Goal: Check status

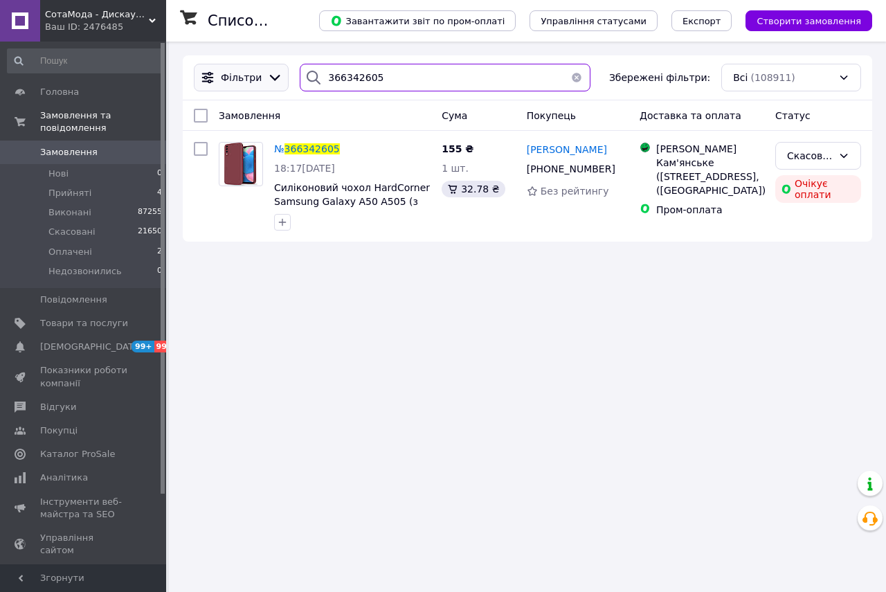
drag, startPoint x: 399, startPoint y: 83, endPoint x: 273, endPoint y: 78, distance: 126.1
click at [273, 78] on div "Фільтри 366342605 Збережені фільтри: Всі (108911)" at bounding box center [527, 78] width 679 height 28
paste input "5790"
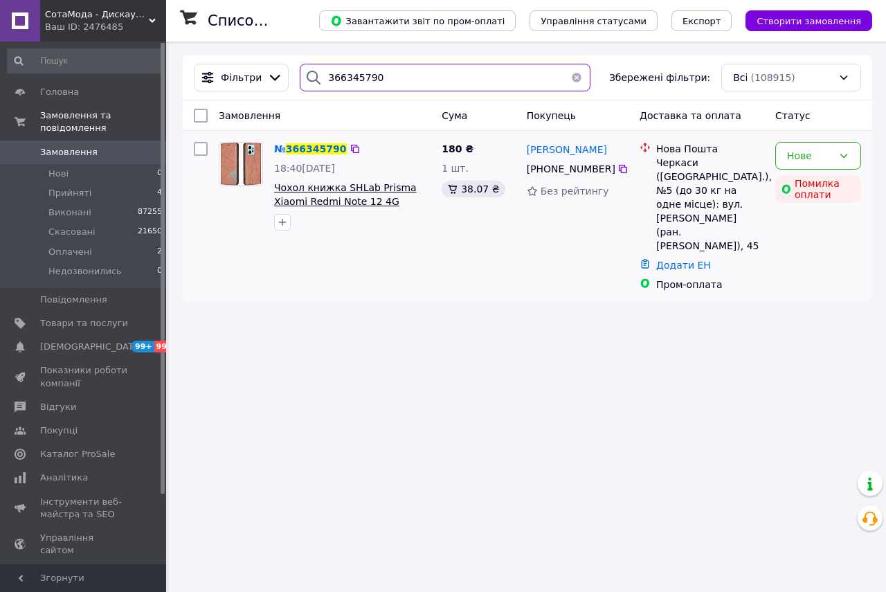
type input "366345790"
click at [348, 204] on span "Чохол книжка SHLab Prisma Xiaomi Redmi Note 12 4G (Сяоми Редми Ноут 12)" at bounding box center [345, 201] width 143 height 39
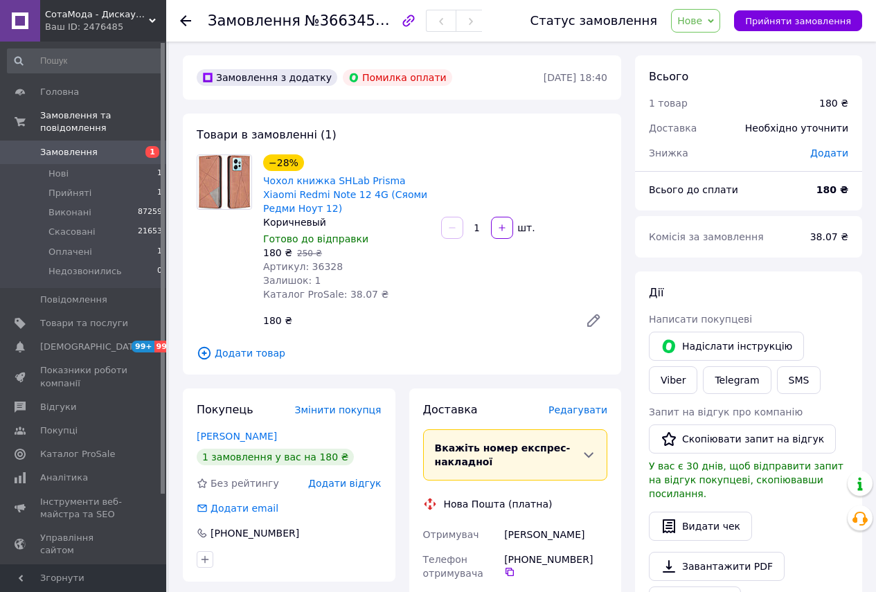
click at [179, 21] on div "Замовлення №366345790 Статус замовлення Нове Прийнято Виконано Скасовано Оплаче…" at bounding box center [521, 21] width 710 height 42
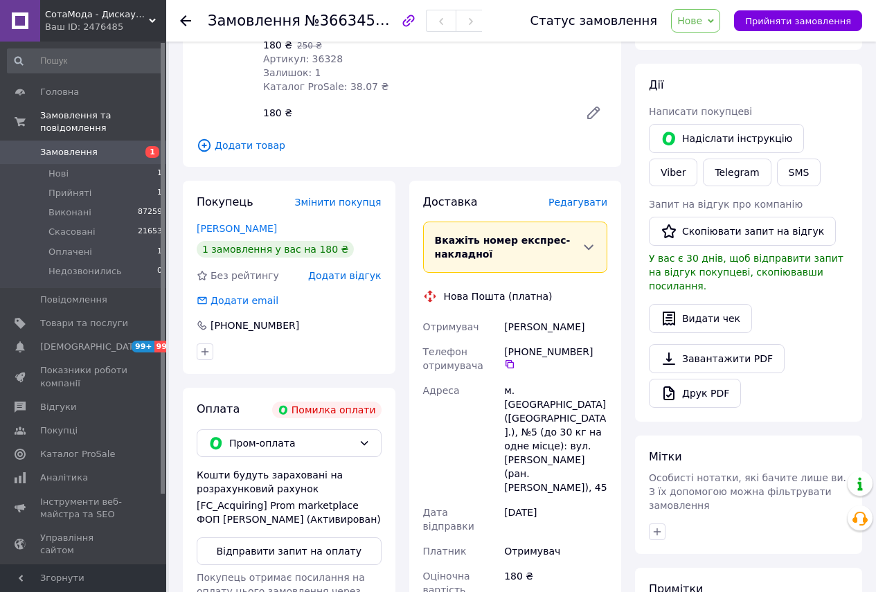
scroll to position [277, 0]
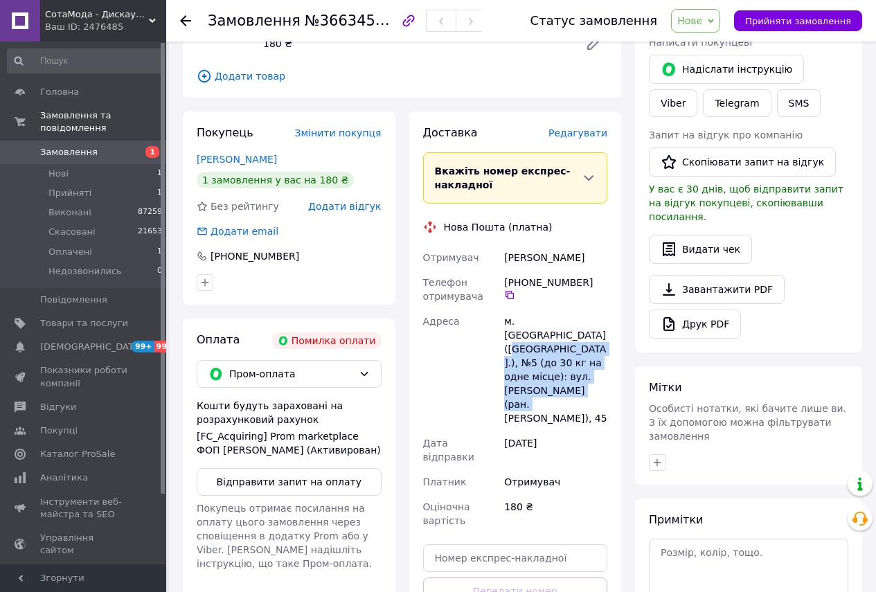
drag, startPoint x: 562, startPoint y: 379, endPoint x: 508, endPoint y: 330, distance: 72.5
click at [508, 330] on div "м. [GEOGRAPHIC_DATA] ([GEOGRAPHIC_DATA].), №5 (до 30 кг на одне місце): вул. [P…" at bounding box center [555, 370] width 109 height 122
click at [519, 341] on div "м. [GEOGRAPHIC_DATA] ([GEOGRAPHIC_DATA].), №5 (до 30 кг на одне місце): вул. [P…" at bounding box center [555, 370] width 109 height 122
click at [536, 364] on div "м. [GEOGRAPHIC_DATA] ([GEOGRAPHIC_DATA].), №5 (до 30 кг на одне місце): вул. [P…" at bounding box center [555, 370] width 109 height 122
click at [366, 375] on icon at bounding box center [364, 373] width 11 height 11
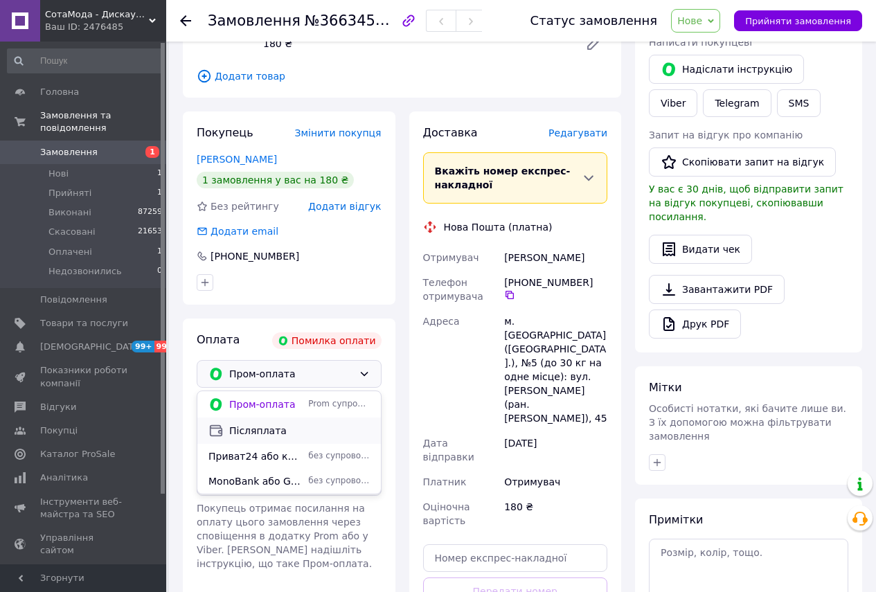
click at [293, 425] on span "Післяплата" at bounding box center [299, 431] width 141 height 14
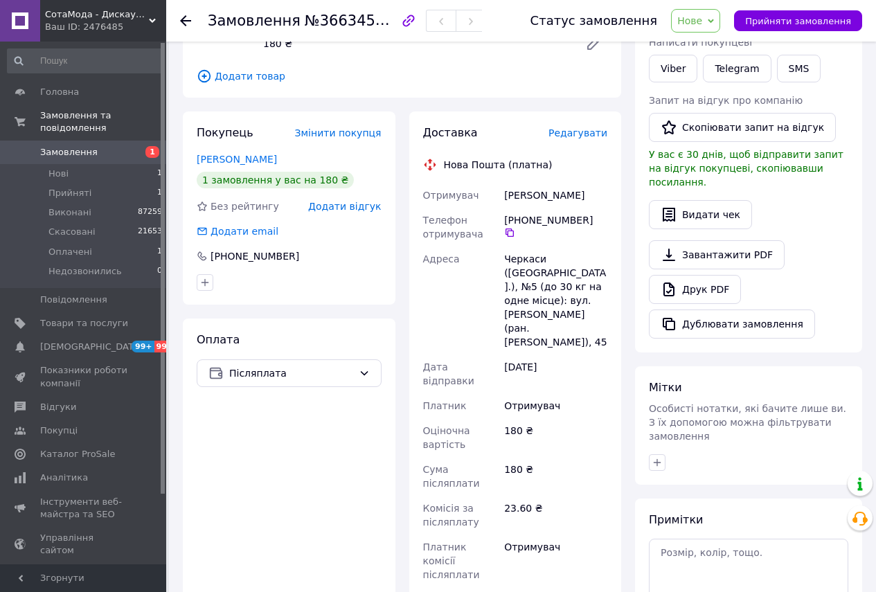
scroll to position [69, 0]
